Goal: Task Accomplishment & Management: Complete application form

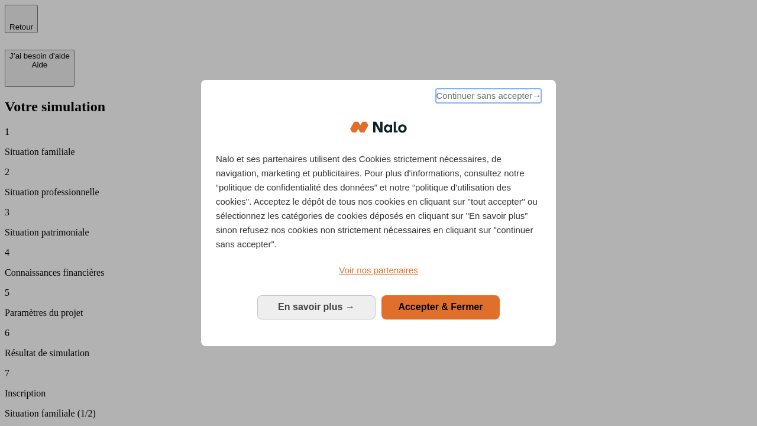
click at [487, 98] on span "Continuer sans accepter →" at bounding box center [488, 96] width 105 height 14
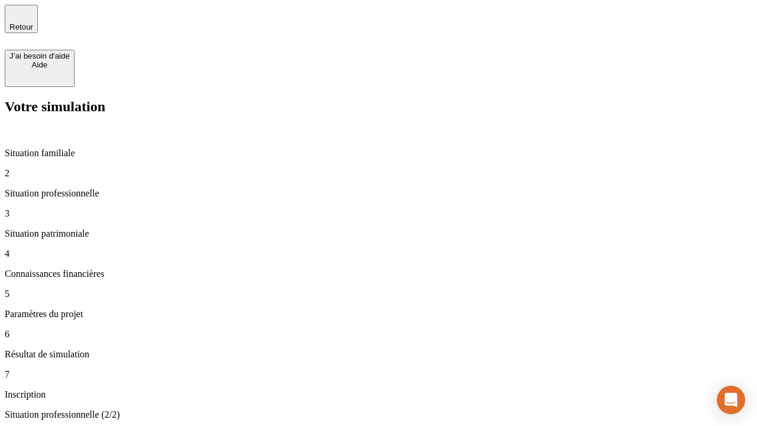
type input "30 000"
type input "40 000"
